Goal: Find contact information: Find contact information

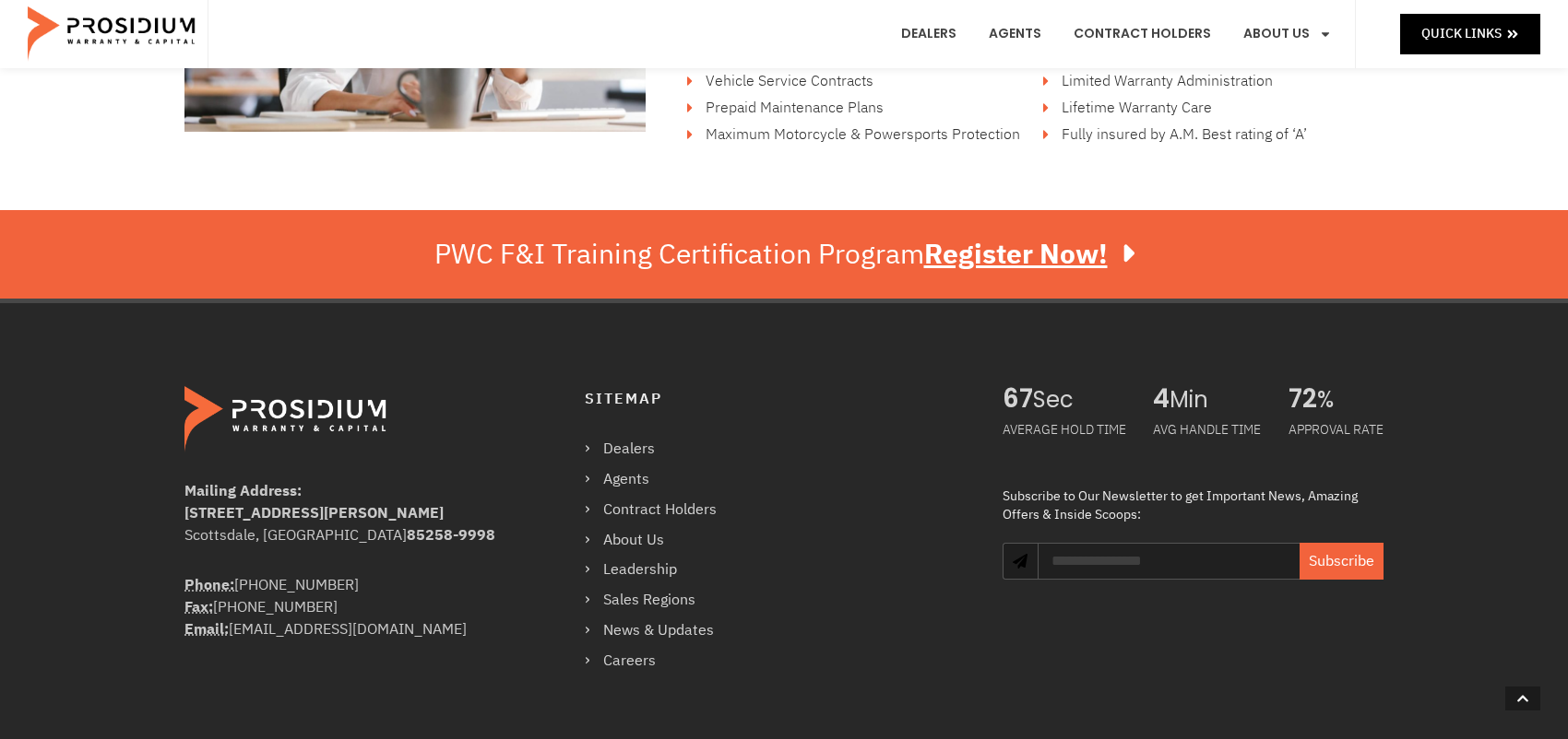
scroll to position [3236, 0]
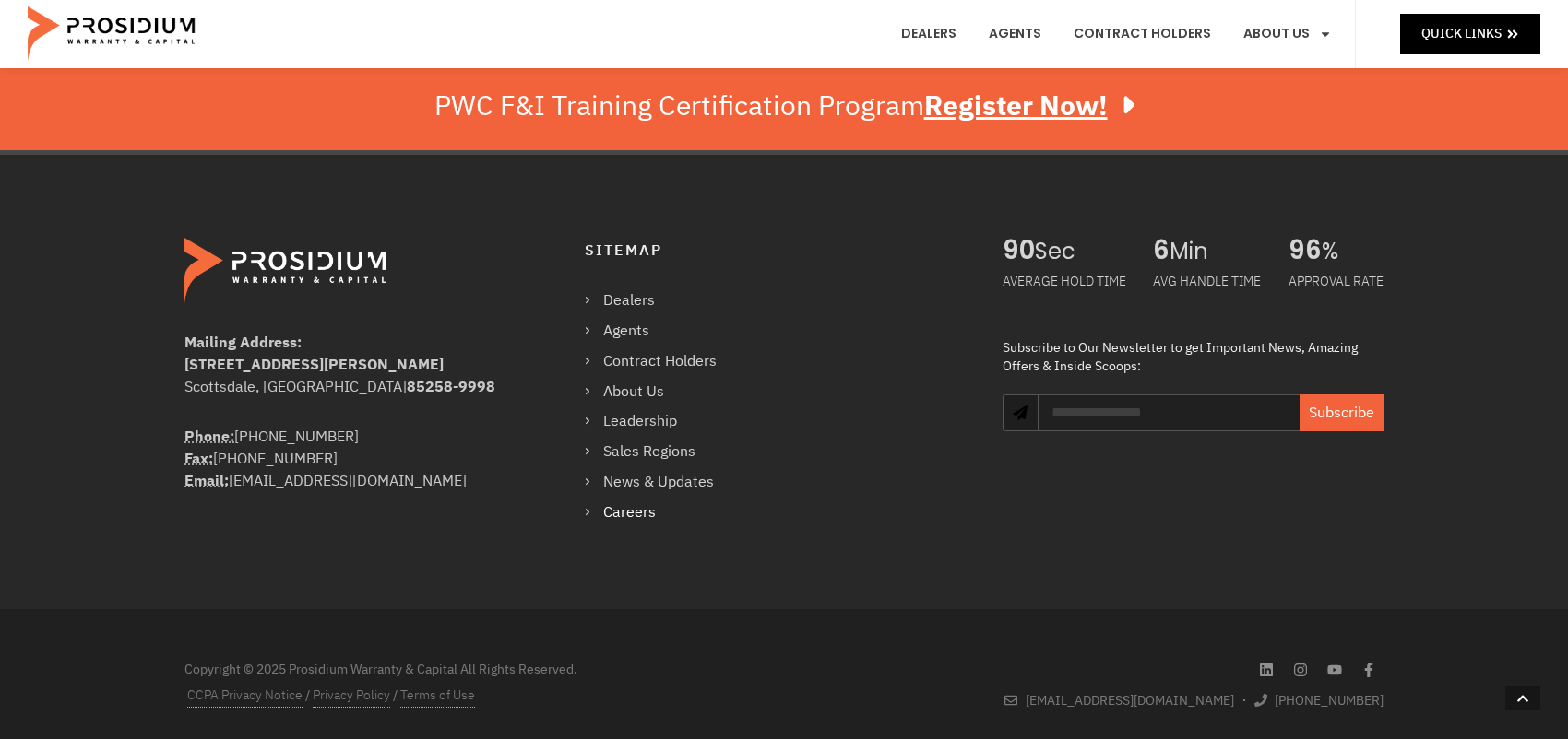
click at [610, 510] on link "Careers" at bounding box center [660, 513] width 150 height 27
drag, startPoint x: 386, startPoint y: 363, endPoint x: 177, endPoint y: 358, distance: 209.1
click at [177, 358] on div "Mailing Address: [STREET_ADDRESS][PERSON_NAME] Phone: [PHONE_NUMBER] Fax: [PHON…" at bounding box center [575, 382] width 800 height 306
copy b "[STREET_ADDRESS][PERSON_NAME]"
drag, startPoint x: 371, startPoint y: 381, endPoint x: 282, endPoint y: 383, distance: 89.0
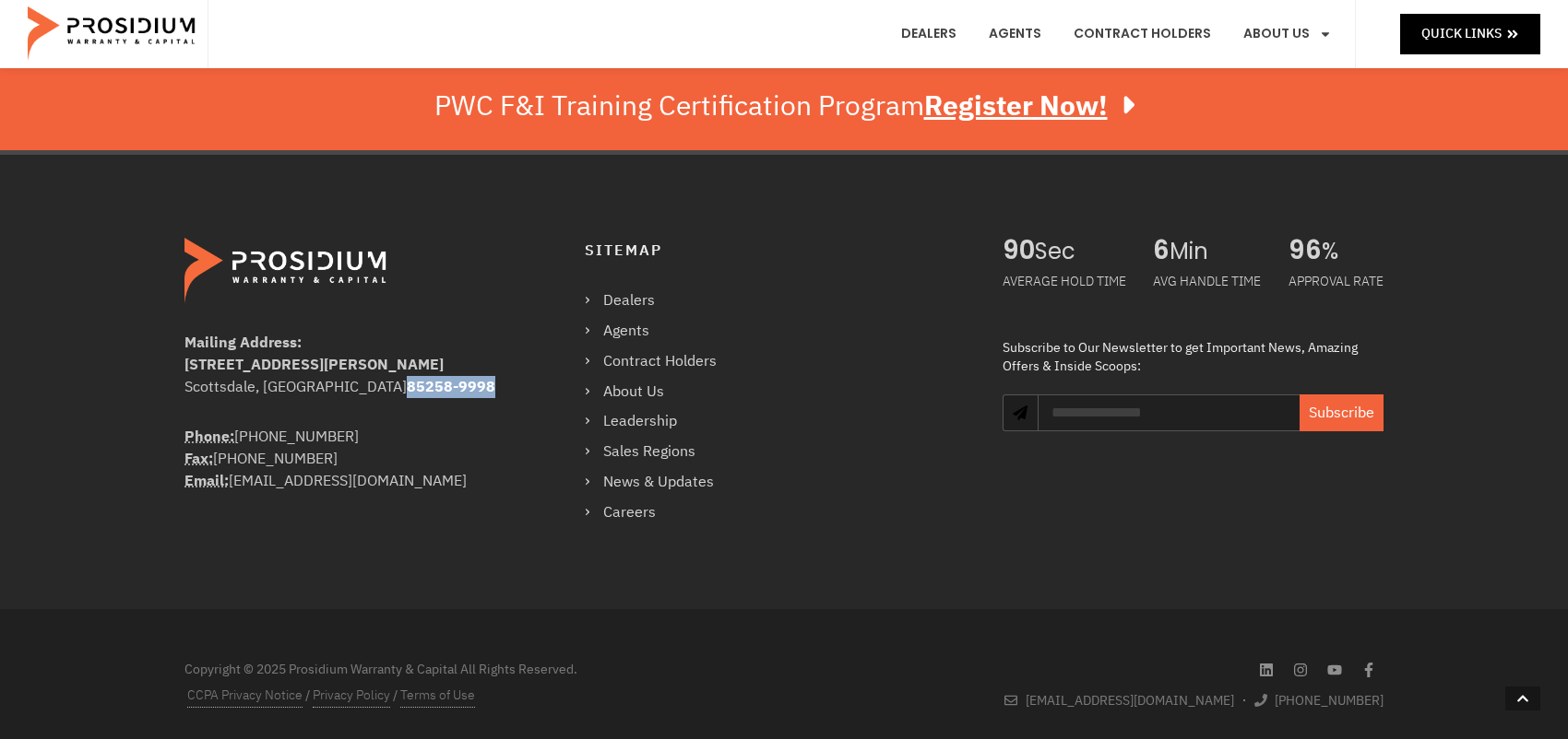
click at [282, 383] on div "[GEOGRAPHIC_DATA]-9998" at bounding box center [348, 387] width 326 height 22
copy b "85258-9998"
drag, startPoint x: 347, startPoint y: 434, endPoint x: 237, endPoint y: 431, distance: 110.0
click at [237, 431] on div "Phone: [PHONE_NUMBER] Fax: [PHONE_NUMBER] Email: [EMAIL_ADDRESS][DOMAIN_NAME]" at bounding box center [348, 459] width 326 height 66
copy div "[PHONE_NUMBER]"
